Goal: Task Accomplishment & Management: Manage account settings

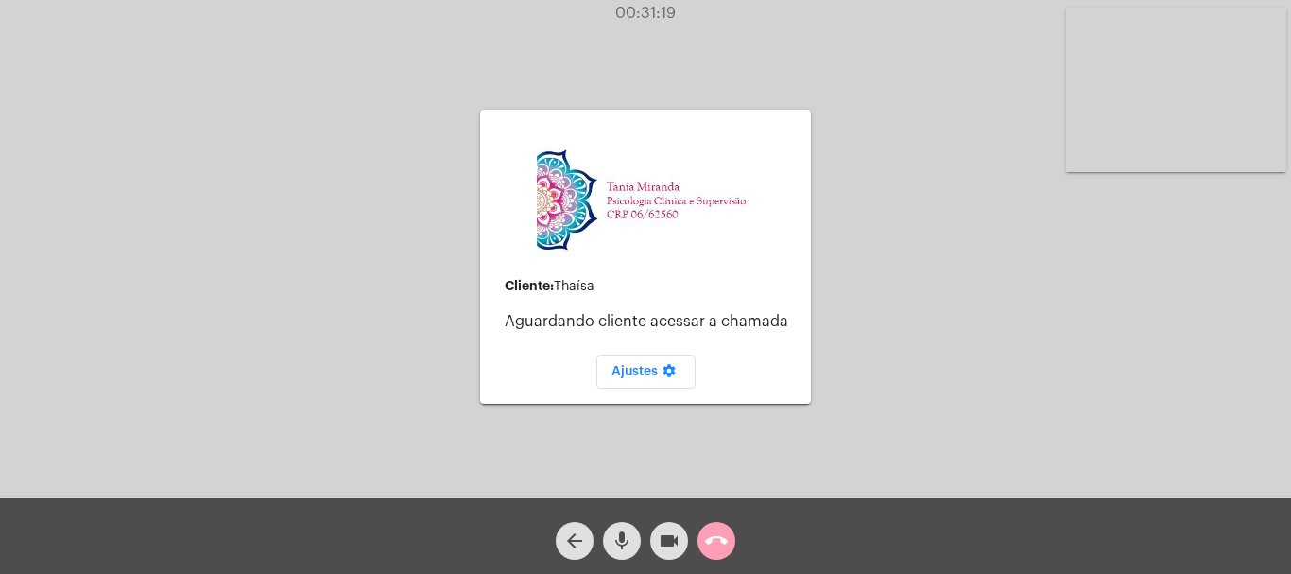
click at [723, 539] on mat-icon "call_end" at bounding box center [716, 540] width 23 height 23
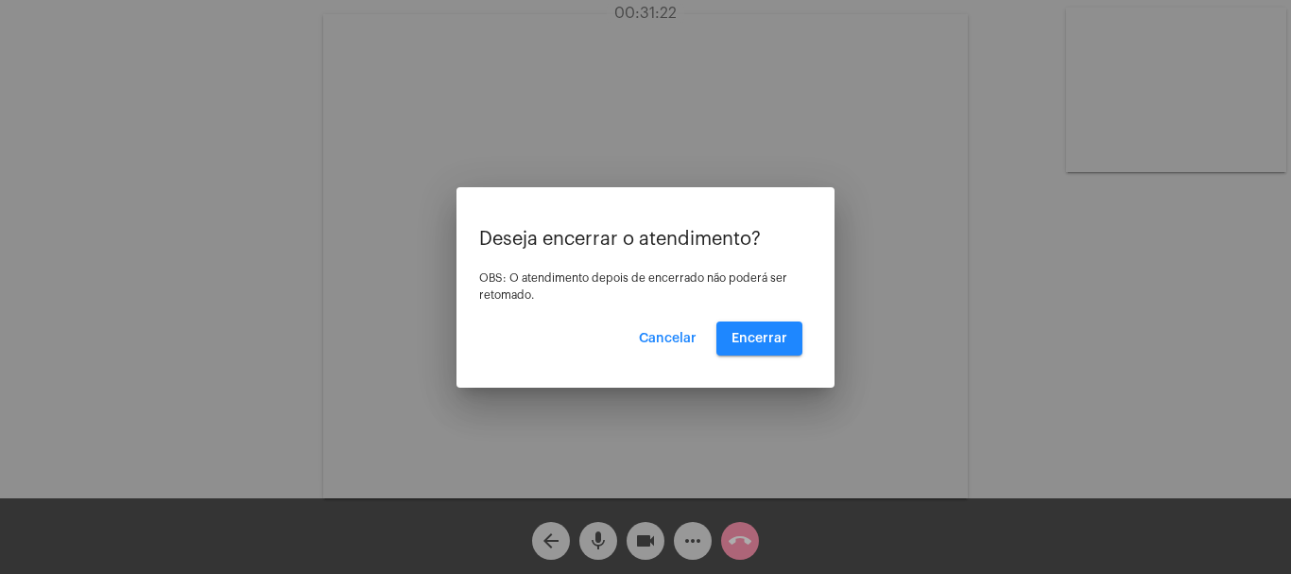
click at [675, 335] on span "Cancelar" at bounding box center [668, 338] width 58 height 13
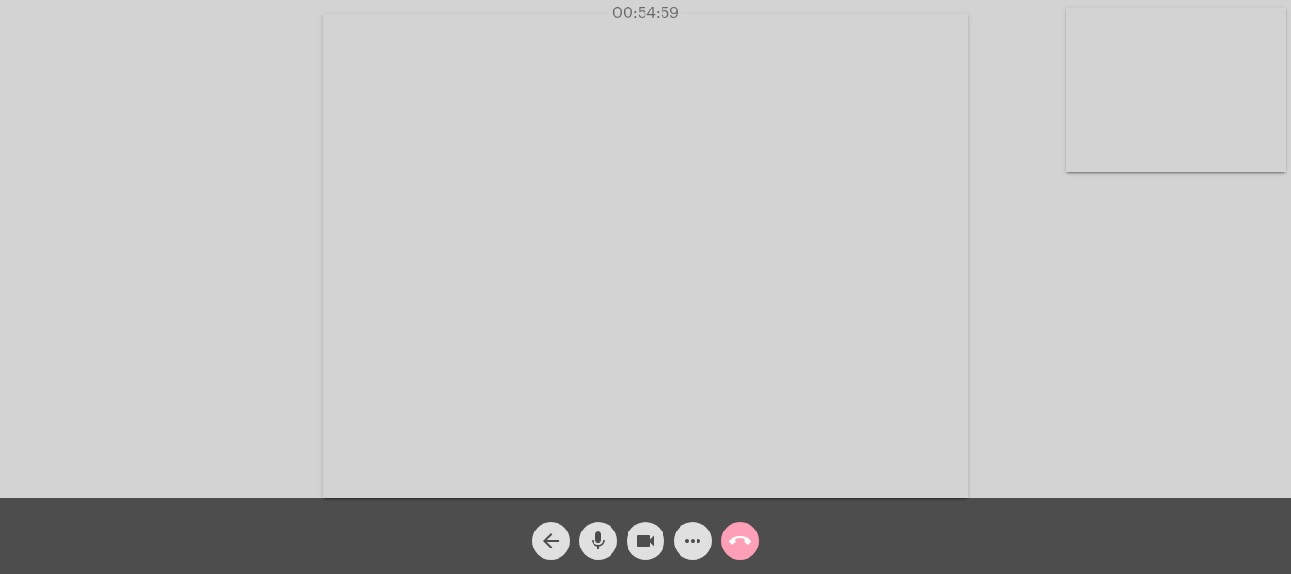
click at [740, 534] on mat-icon "call_end" at bounding box center [740, 540] width 23 height 23
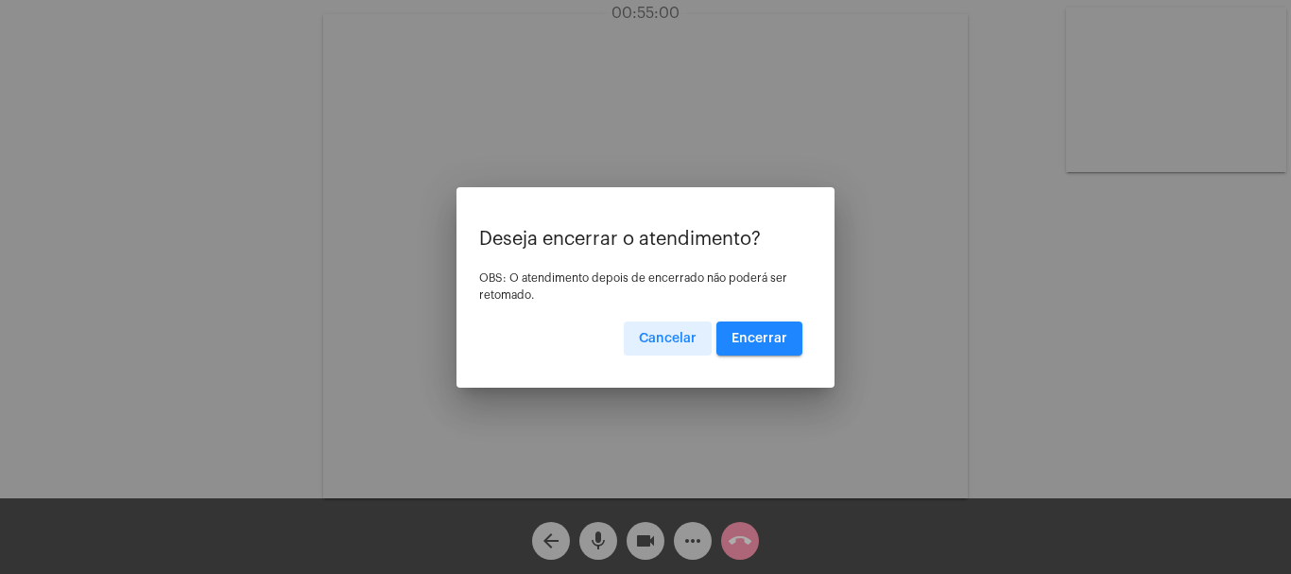
click at [757, 339] on span "Encerrar" at bounding box center [759, 338] width 56 height 13
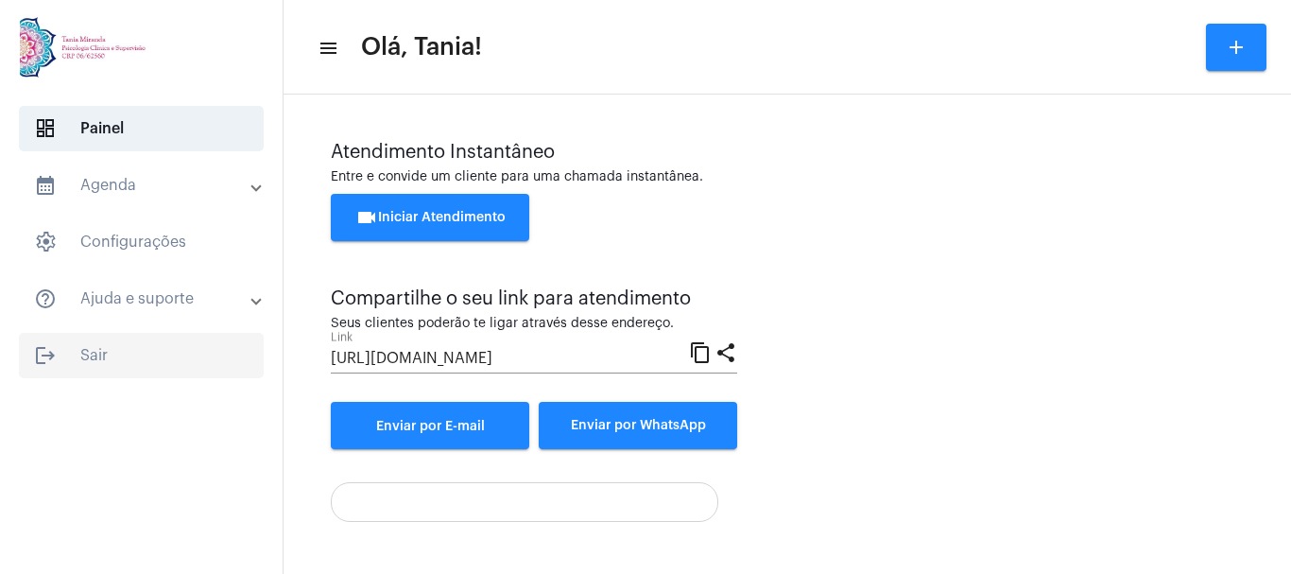
click at [95, 353] on span "logout Sair" at bounding box center [141, 355] width 245 height 45
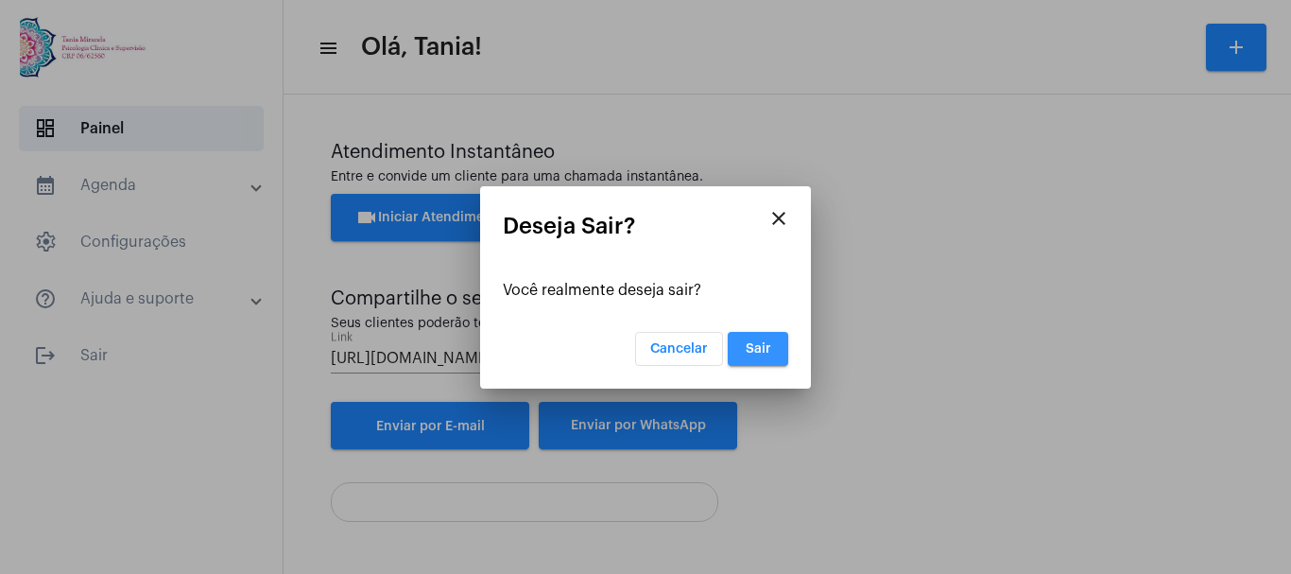
click at [764, 344] on span "Sair" at bounding box center [759, 348] width 26 height 13
